Goal: Task Accomplishment & Management: Complete application form

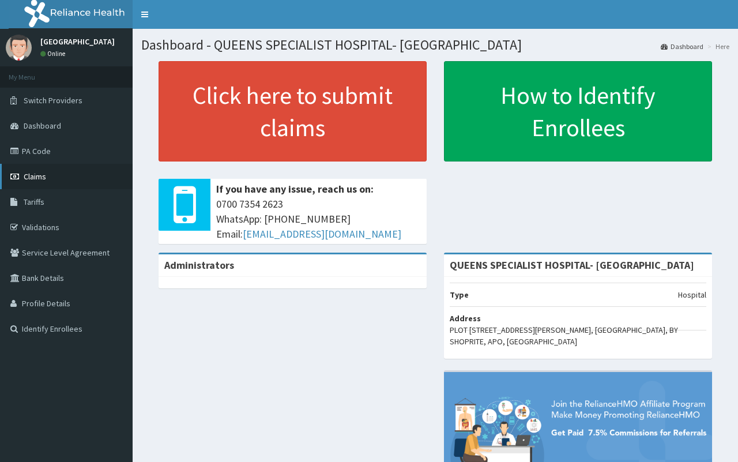
click at [47, 182] on link "Claims" at bounding box center [66, 176] width 133 height 25
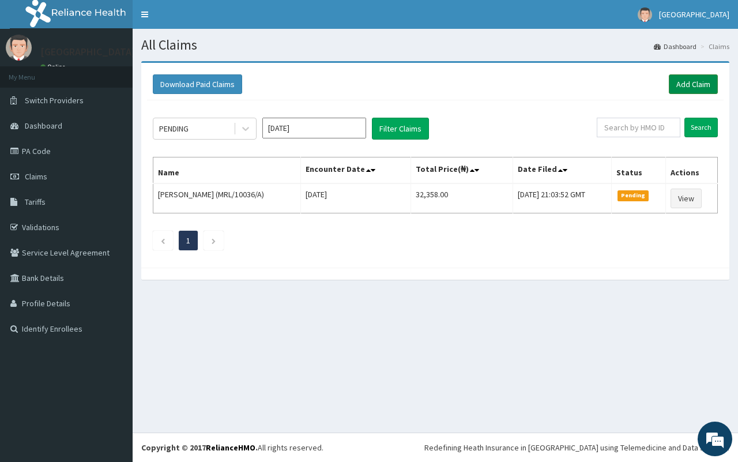
click at [692, 84] on link "Add Claim" at bounding box center [693, 84] width 49 height 20
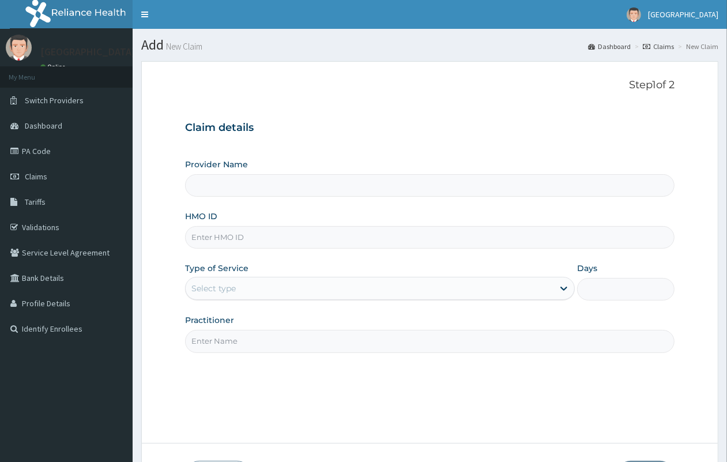
paste input "FMP/10364/A"
type input "FMP/10364/A"
click at [228, 291] on div "Select type" at bounding box center [213, 288] width 44 height 12
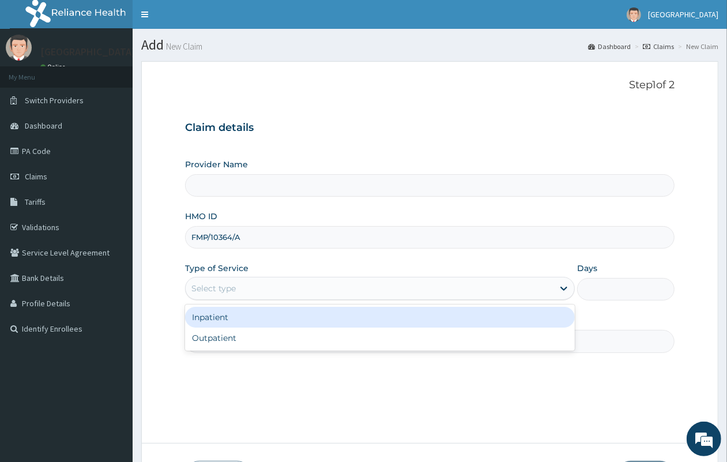
type input "QUEENS SPECIALIST HOSPITAL- [GEOGRAPHIC_DATA]"
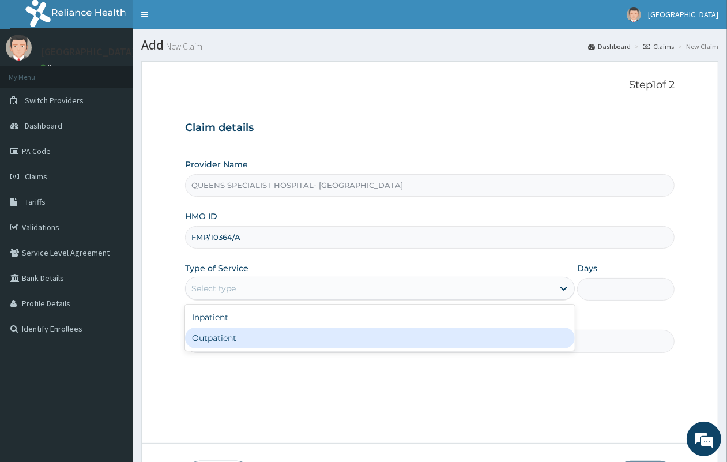
click at [232, 340] on div "Outpatient" at bounding box center [380, 337] width 390 height 21
type input "1"
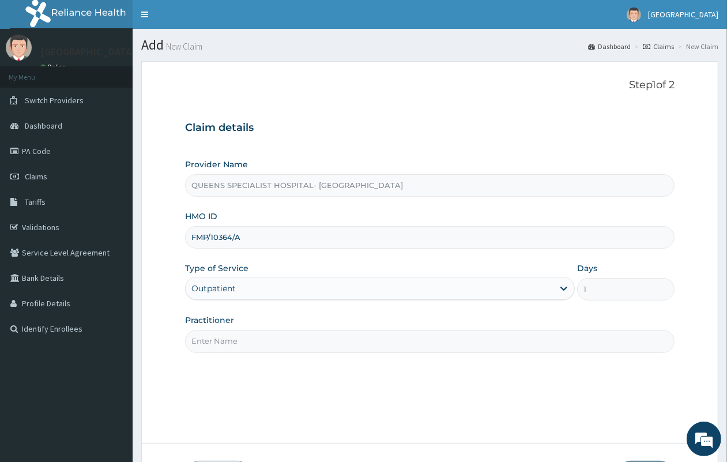
click at [232, 340] on input "Practitioner" at bounding box center [429, 341] width 489 height 22
type input "GP"
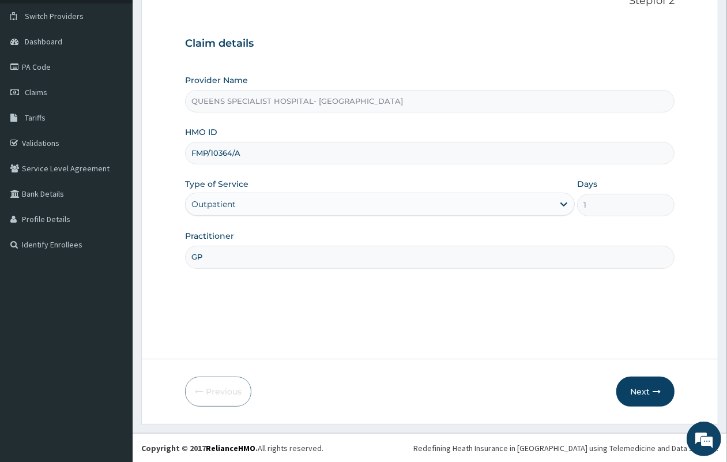
scroll to position [85, 0]
click at [644, 386] on button "Next" at bounding box center [645, 391] width 58 height 30
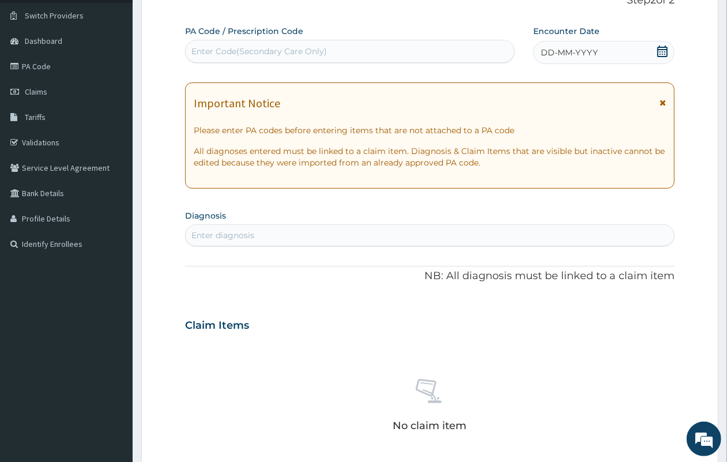
scroll to position [0, 0]
click at [278, 49] on div "Enter Code(Secondary Care Only)" at bounding box center [258, 52] width 135 height 12
paste input "PA/2DF6DF"
type input "PA/2DF6DF"
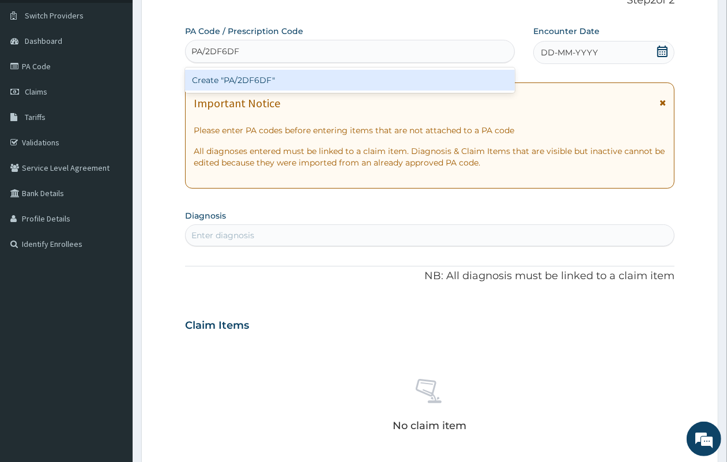
click at [295, 82] on div "Create "PA/2DF6DF"" at bounding box center [350, 80] width 330 height 21
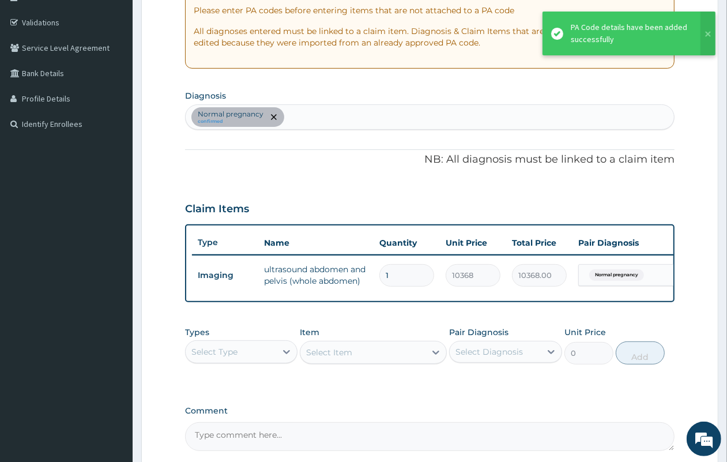
scroll to position [324, 0]
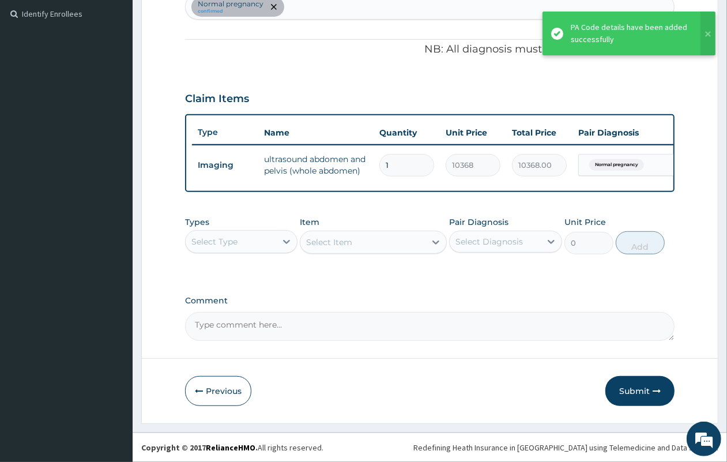
click at [259, 240] on div "Select Type" at bounding box center [231, 241] width 90 height 18
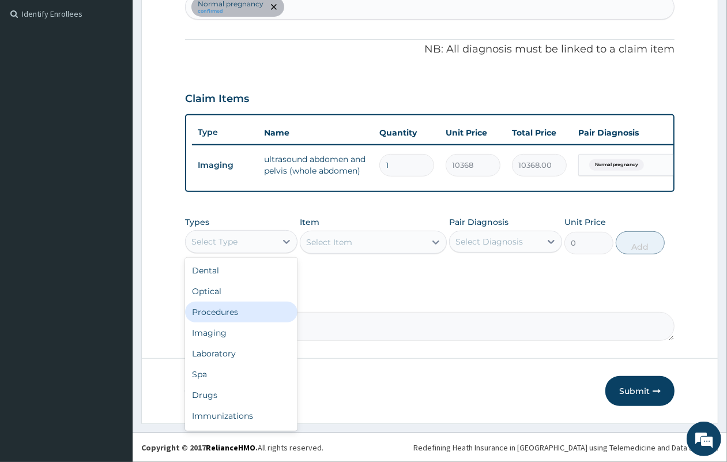
click at [252, 312] on div "Procedures" at bounding box center [241, 311] width 112 height 21
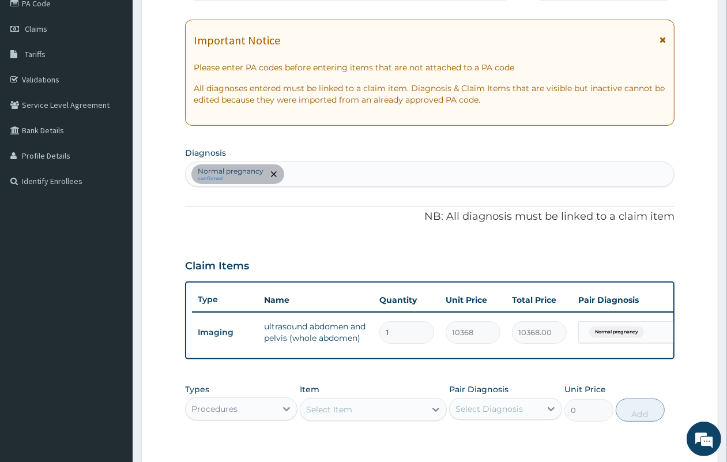
scroll to position [180, 0]
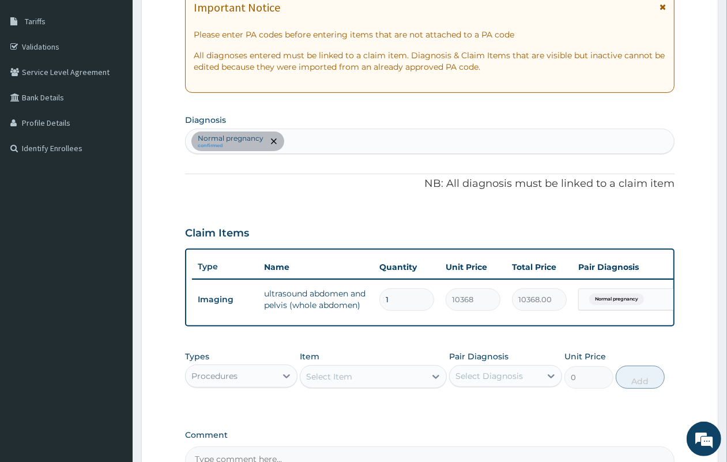
click at [349, 382] on div "Select Item" at bounding box center [329, 377] width 46 height 12
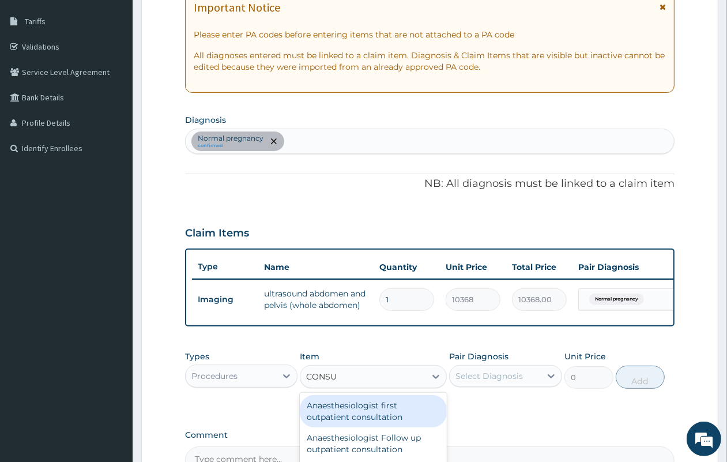
type input "CONSUL"
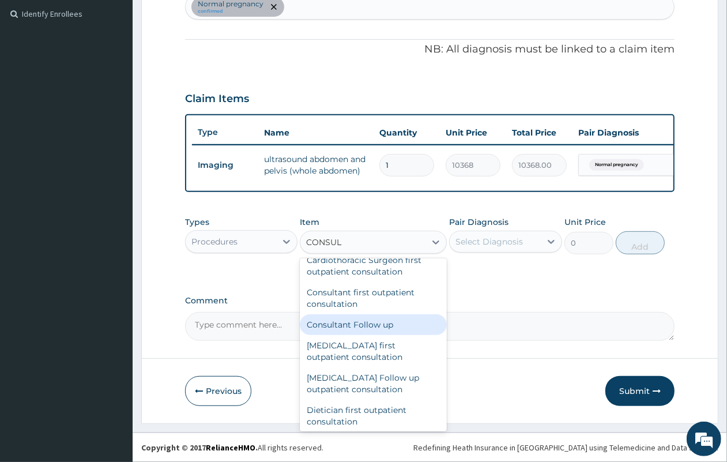
scroll to position [576, 0]
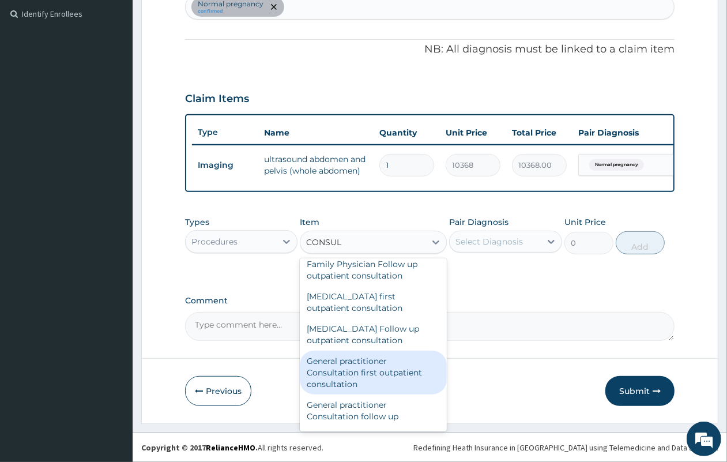
click at [399, 382] on div "General practitioner Consultation first outpatient consultation" at bounding box center [373, 372] width 147 height 44
type input "4350"
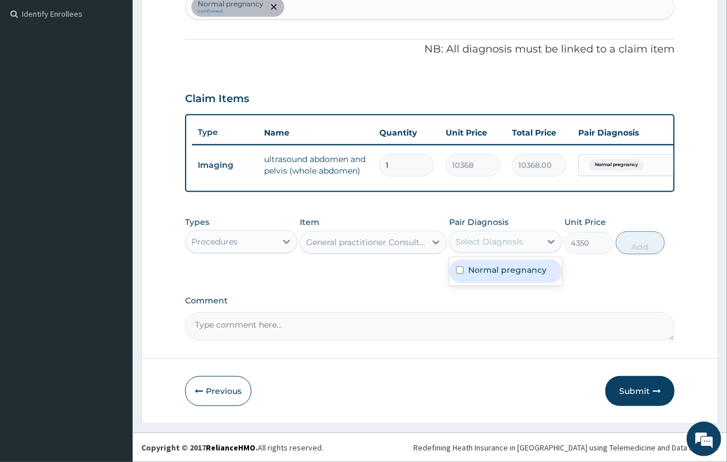
click at [500, 245] on div "Select Diagnosis" at bounding box center [488, 242] width 67 height 12
click at [499, 268] on label "Normal pregnancy" at bounding box center [507, 270] width 78 height 12
checkbox input "true"
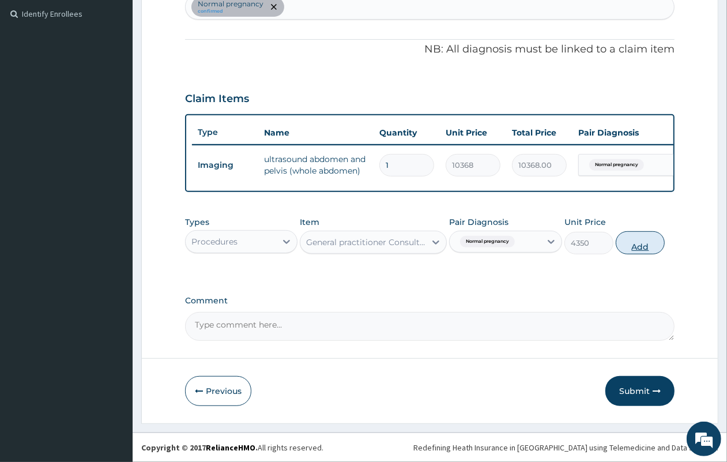
click at [652, 243] on button "Add" at bounding box center [639, 242] width 49 height 23
type input "0"
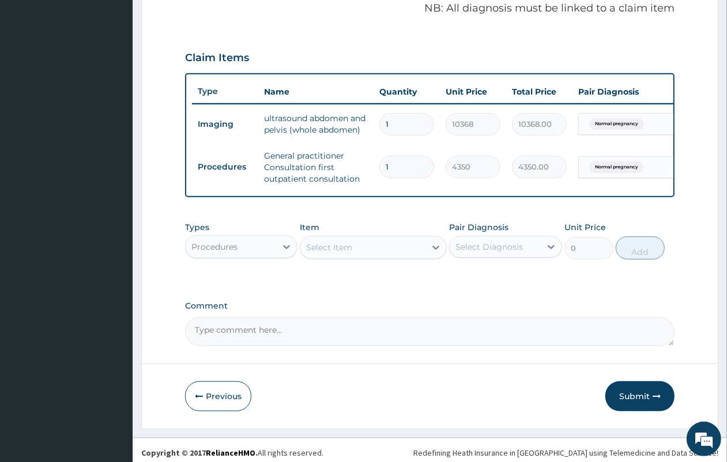
scroll to position [371, 0]
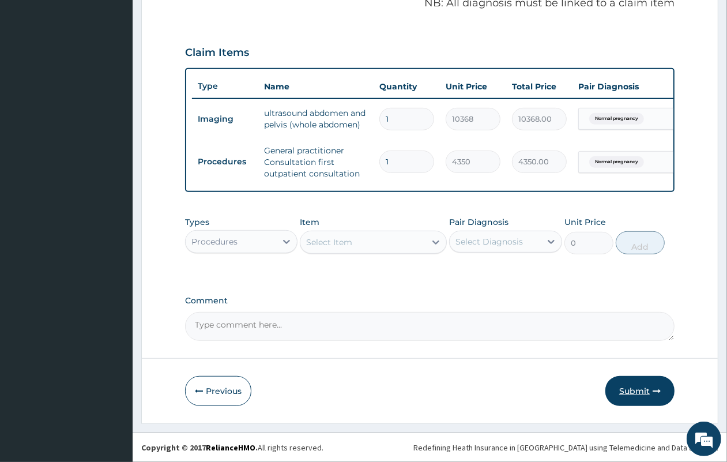
click at [641, 390] on button "Submit" at bounding box center [639, 391] width 69 height 30
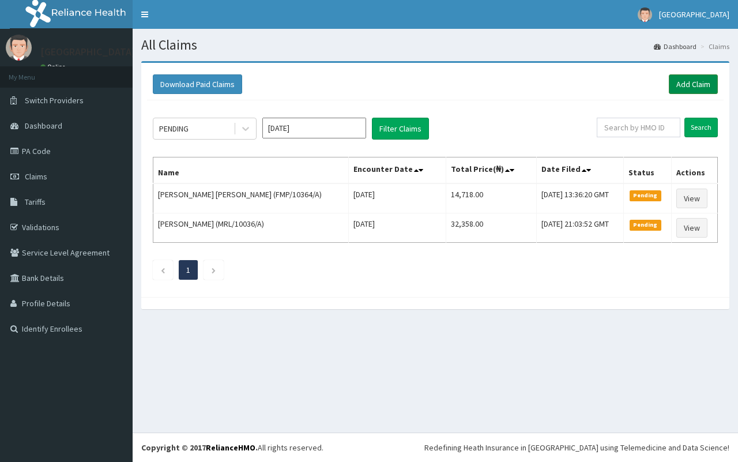
click at [689, 85] on link "Add Claim" at bounding box center [693, 84] width 49 height 20
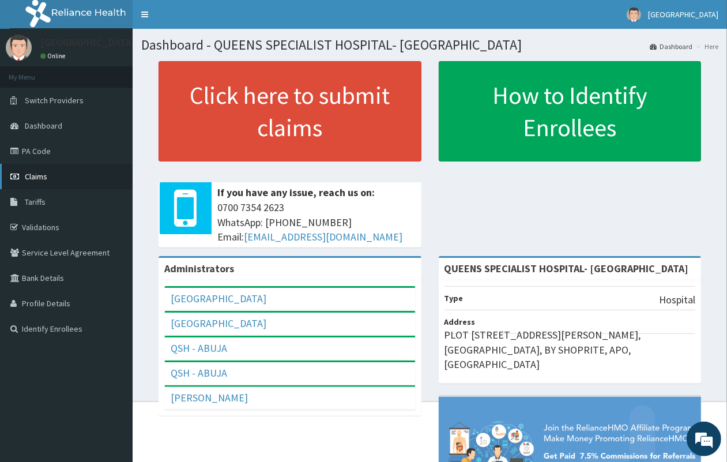
click at [56, 174] on link "Claims" at bounding box center [66, 176] width 133 height 25
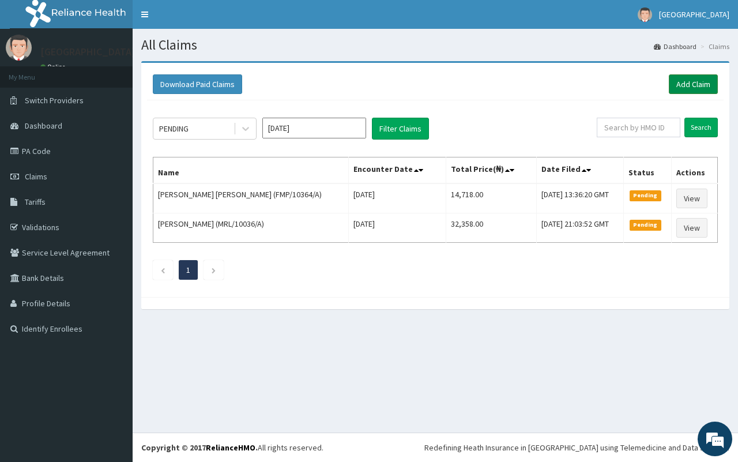
click at [700, 79] on link "Add Claim" at bounding box center [693, 84] width 49 height 20
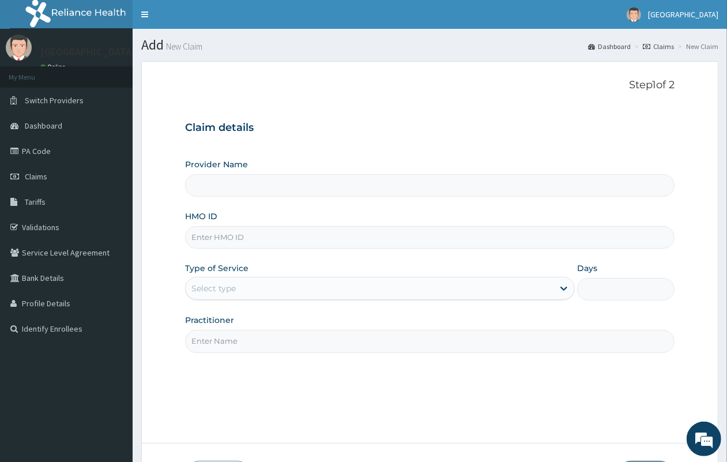
paste input "IHF/10009/A"
type input "IHF/10009/A"
type input "QUEENS SPECIALIST HOSPITAL- [GEOGRAPHIC_DATA]"
type input "IHF/10009/A"
click at [305, 291] on div "Select type" at bounding box center [370, 288] width 368 height 18
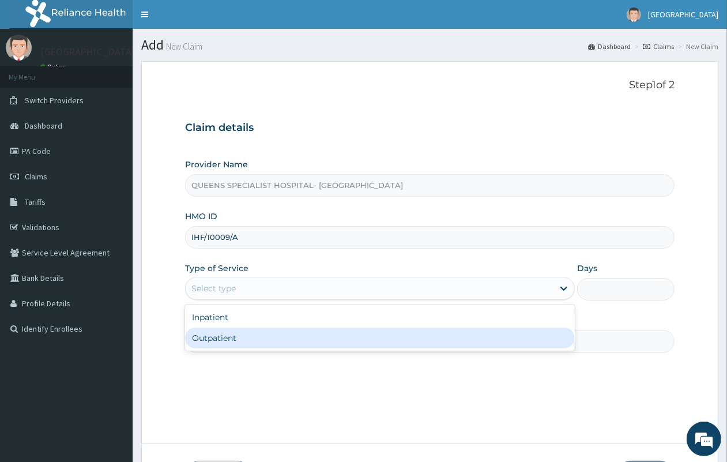
click at [288, 335] on div "Outpatient" at bounding box center [380, 337] width 390 height 21
type input "1"
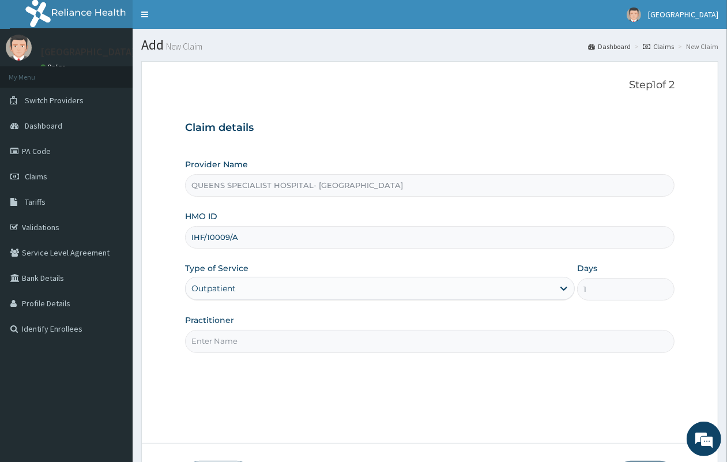
click at [287, 337] on input "Practitioner" at bounding box center [429, 341] width 489 height 22
type input "GP"
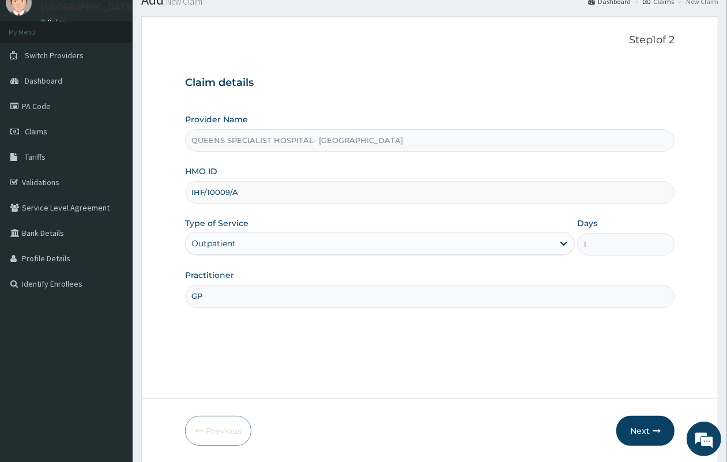
scroll to position [85, 0]
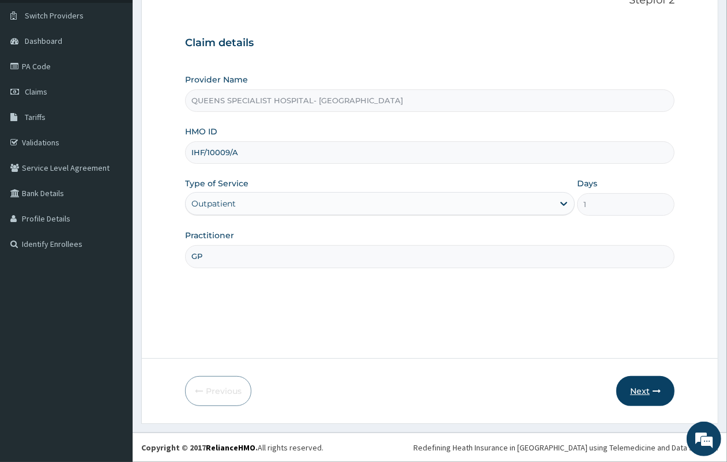
click at [637, 387] on button "Next" at bounding box center [645, 391] width 58 height 30
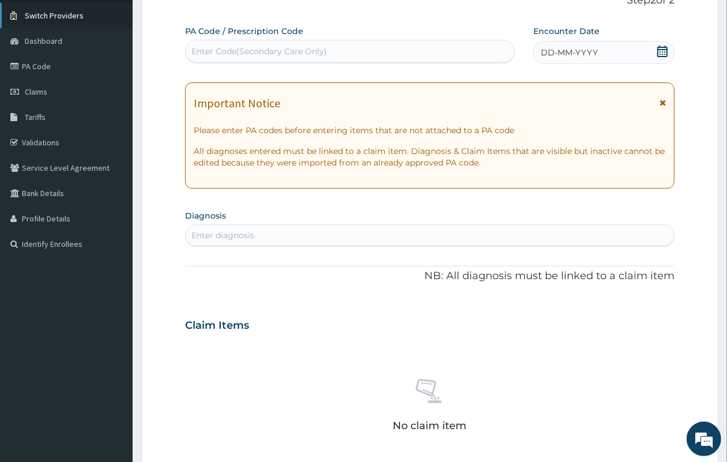
scroll to position [0, 0]
click at [288, 55] on div "Enter Code(Secondary Care Only)" at bounding box center [258, 52] width 135 height 12
paste input "PA/72534D"
type input "PA/72534D"
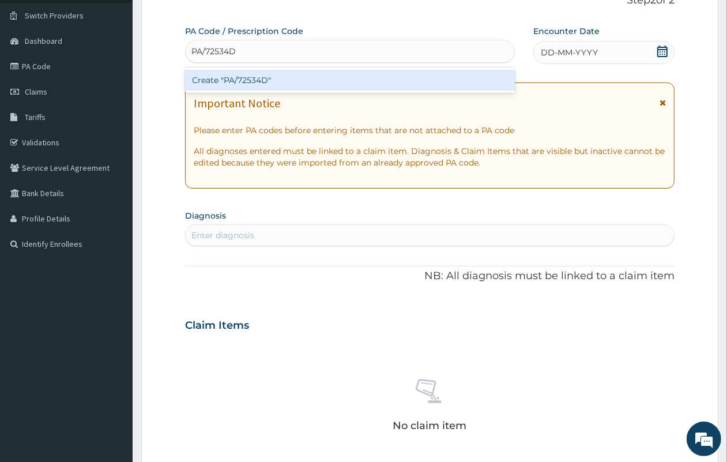
click at [284, 87] on div "Create "PA/72534D"" at bounding box center [350, 80] width 330 height 21
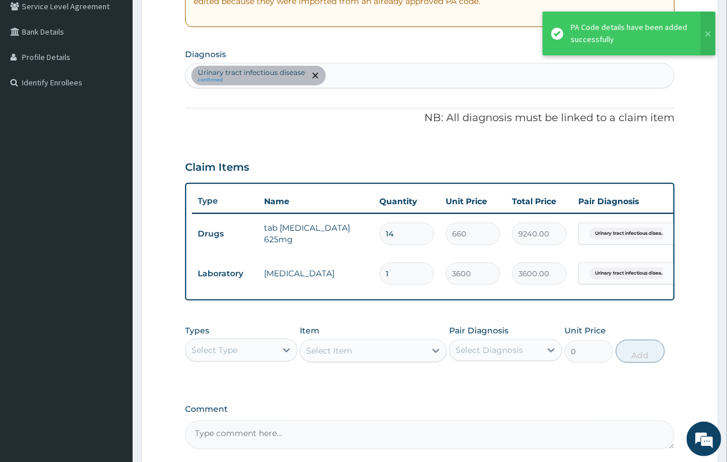
scroll to position [364, 0]
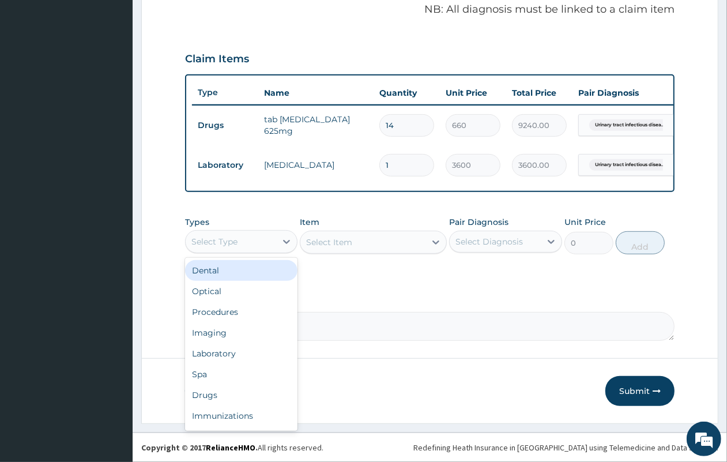
click at [273, 245] on div "Select Type" at bounding box center [231, 241] width 90 height 18
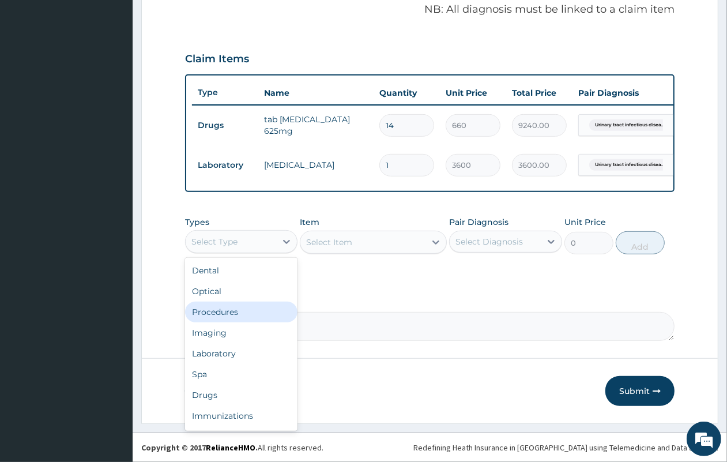
click at [243, 310] on div "Procedures" at bounding box center [241, 311] width 112 height 21
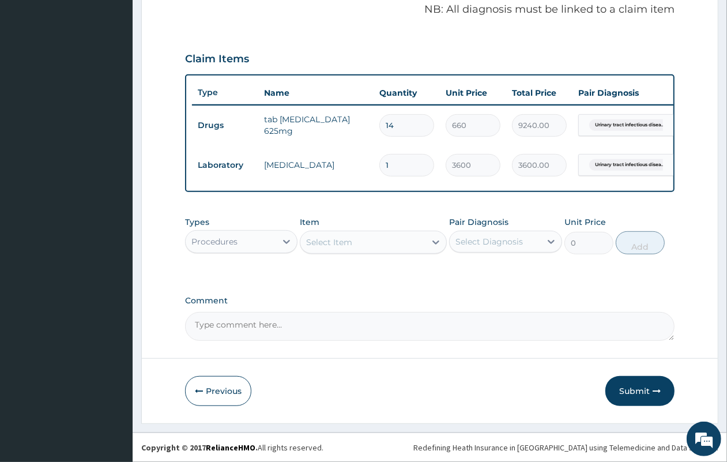
click at [347, 238] on div "Select Item" at bounding box center [329, 242] width 46 height 12
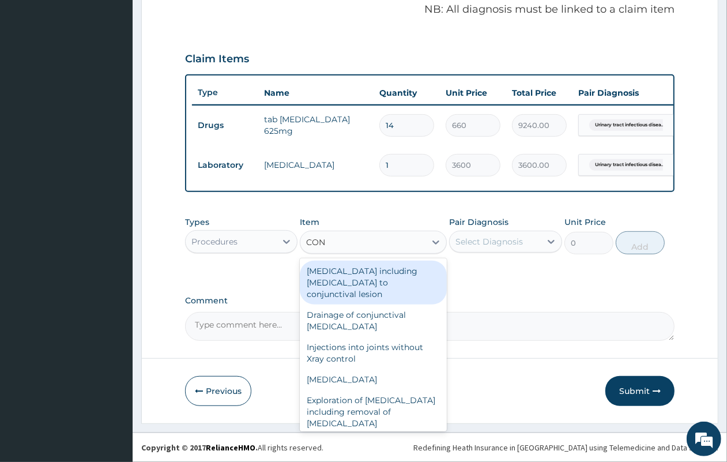
type input "CONS"
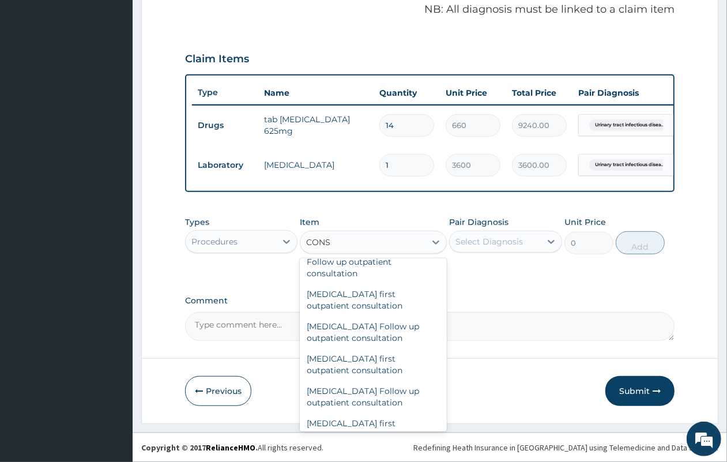
scroll to position [2737, 0]
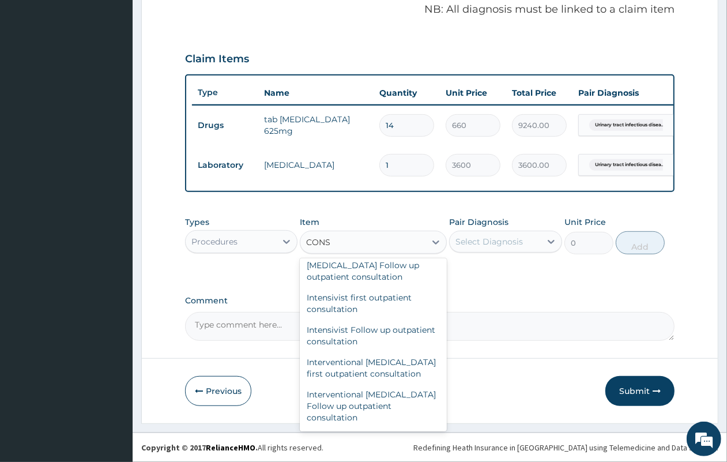
click at [379, 126] on div "General practitioner Consultation first outpatient consultation" at bounding box center [373, 104] width 147 height 44
type input "4350"
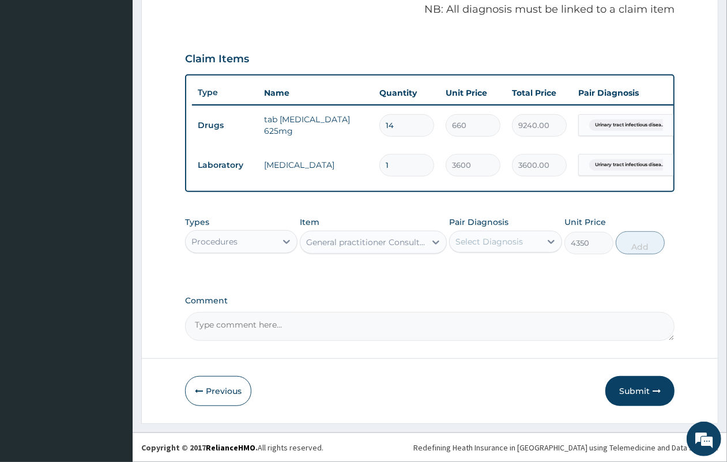
click at [483, 243] on div "Select Diagnosis" at bounding box center [488, 242] width 67 height 12
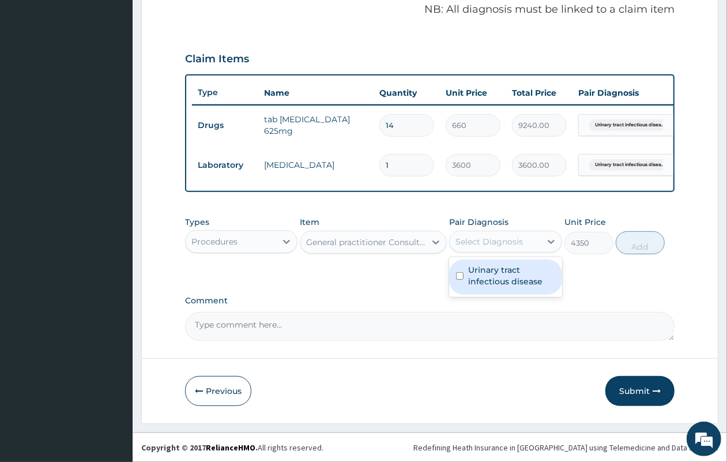
click at [482, 287] on div "Urinary tract infectious disease" at bounding box center [505, 276] width 112 height 35
checkbox input "true"
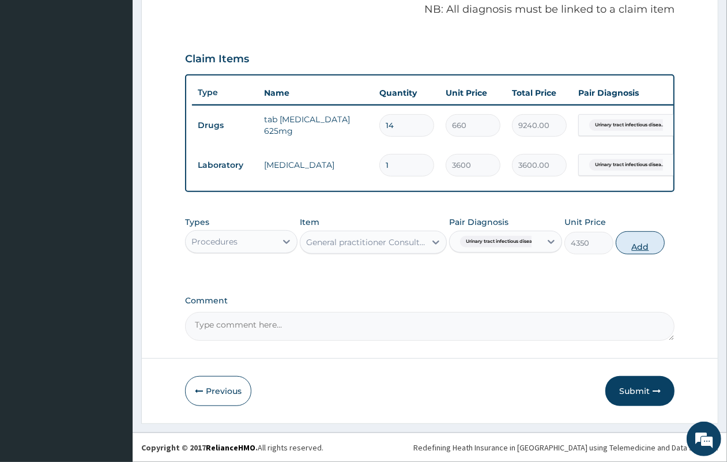
click at [643, 243] on button "Add" at bounding box center [639, 242] width 49 height 23
type input "0"
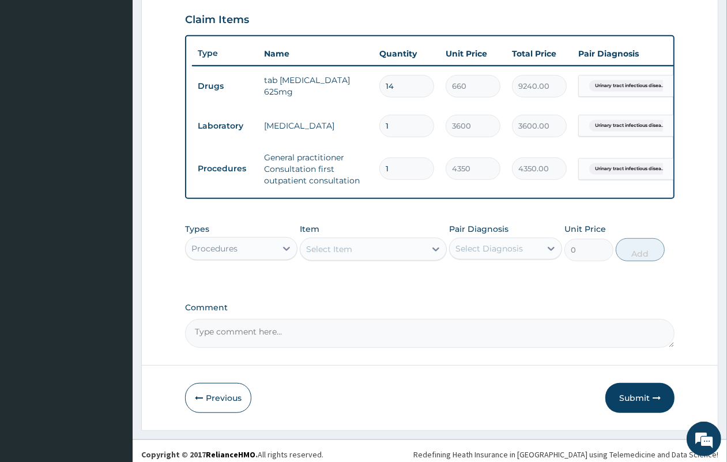
scroll to position [410, 0]
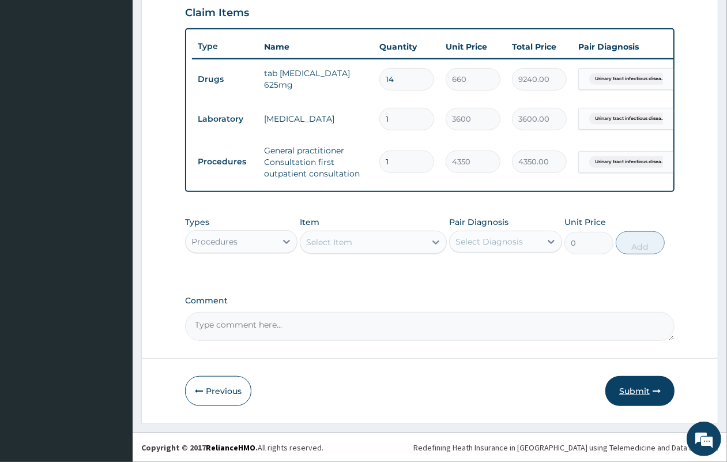
click at [622, 379] on button "Submit" at bounding box center [639, 391] width 69 height 30
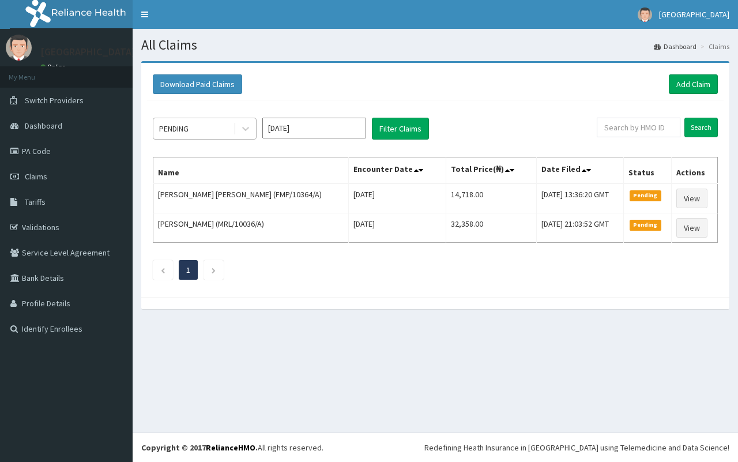
click at [173, 121] on div "PENDING" at bounding box center [193, 128] width 80 height 18
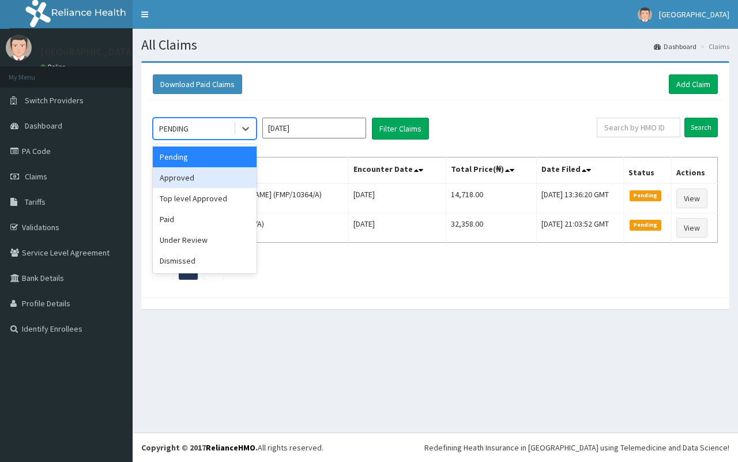
click at [182, 175] on div "Approved" at bounding box center [205, 177] width 104 height 21
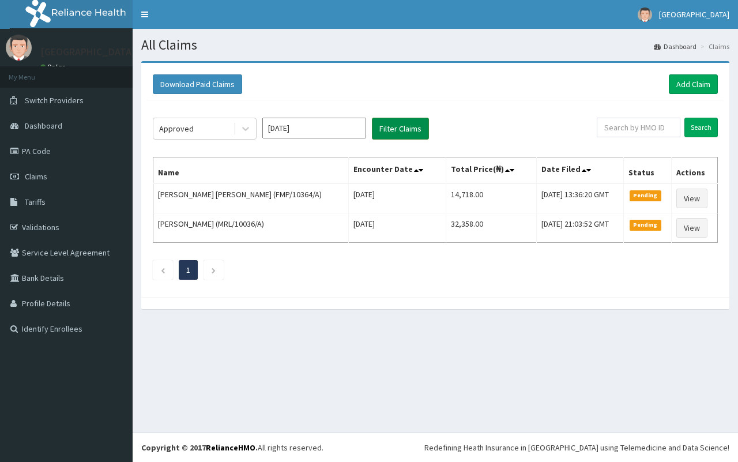
click at [421, 130] on button "Filter Claims" at bounding box center [400, 129] width 57 height 22
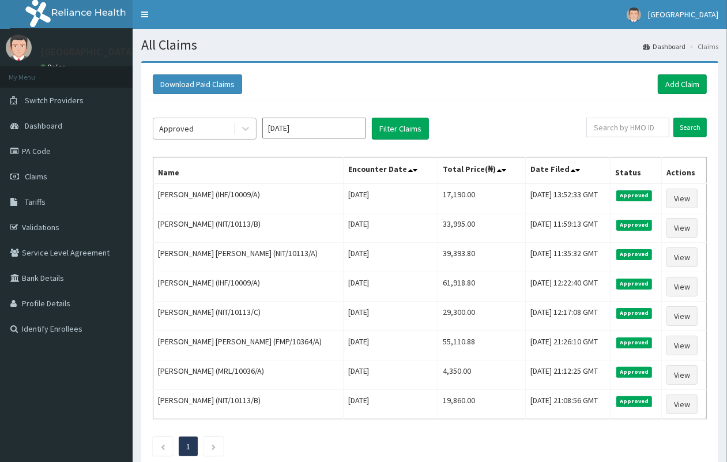
click at [209, 128] on div "Approved" at bounding box center [193, 128] width 80 height 18
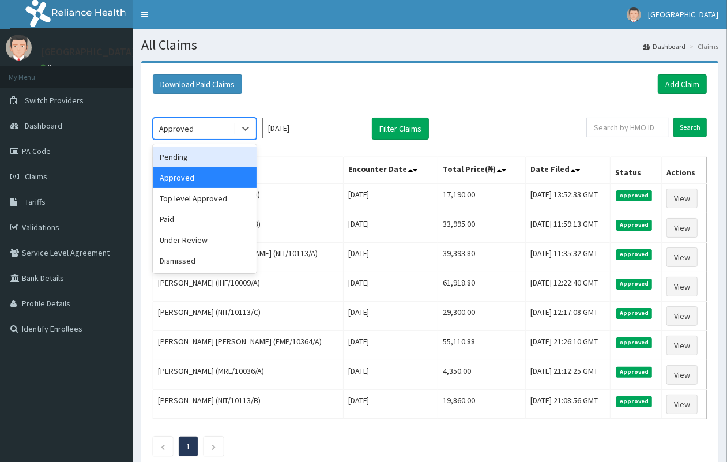
click at [209, 146] on div "Pending Approved Top level Approved Paid Under Review Dismissed" at bounding box center [205, 208] width 104 height 129
click at [209, 153] on div "Pending" at bounding box center [205, 156] width 104 height 21
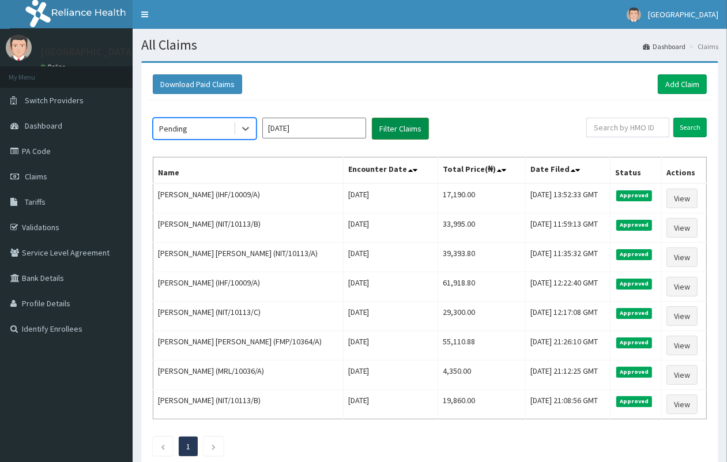
click at [401, 134] on button "Filter Claims" at bounding box center [400, 129] width 57 height 22
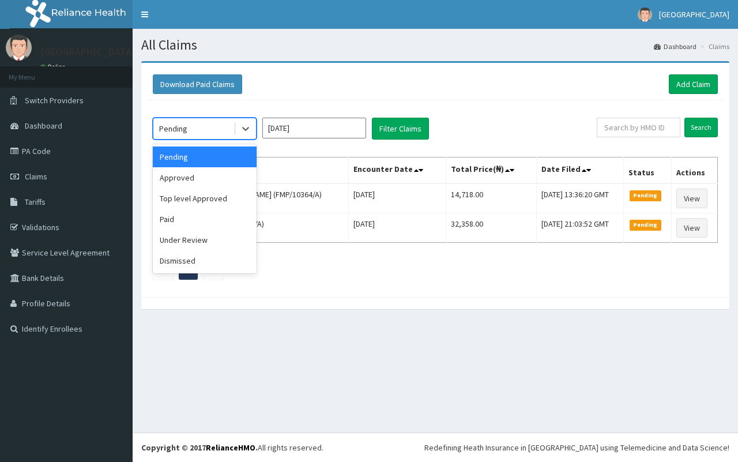
click at [205, 127] on div "Pending" at bounding box center [193, 128] width 80 height 18
click at [199, 173] on div "Approved" at bounding box center [205, 177] width 104 height 21
